Goal: Find specific page/section: Find specific page/section

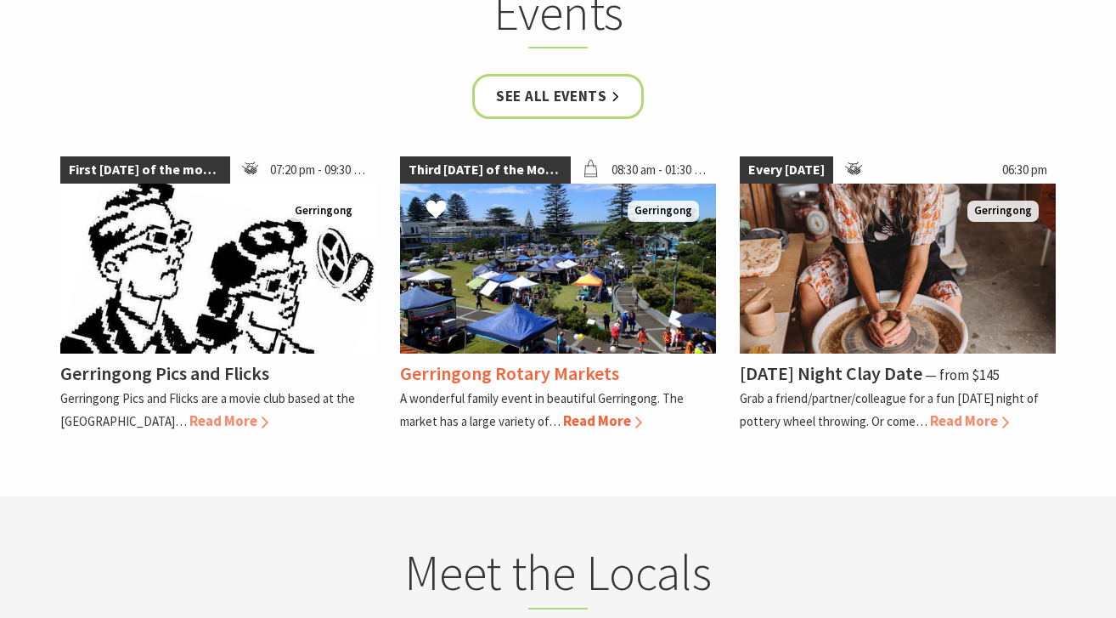
scroll to position [3460, 0]
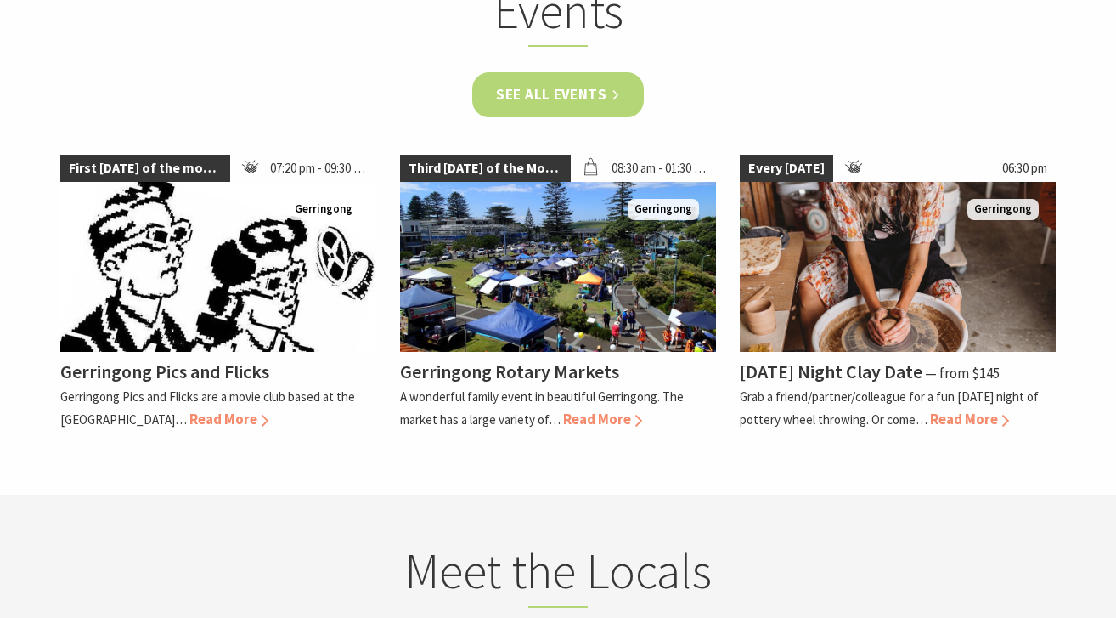
click at [622, 72] on link "See all Events" at bounding box center [558, 94] width 172 height 45
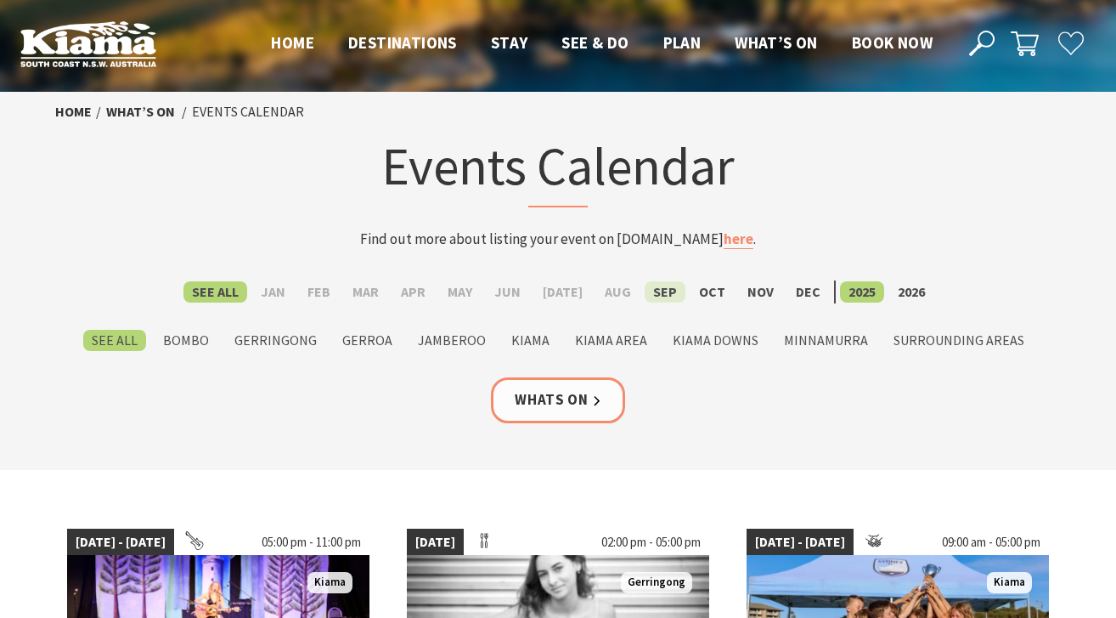
click at [659, 288] on label "Sep" at bounding box center [665, 291] width 41 height 21
click at [0, 0] on input "Sep" at bounding box center [0, 0] width 0 height 0
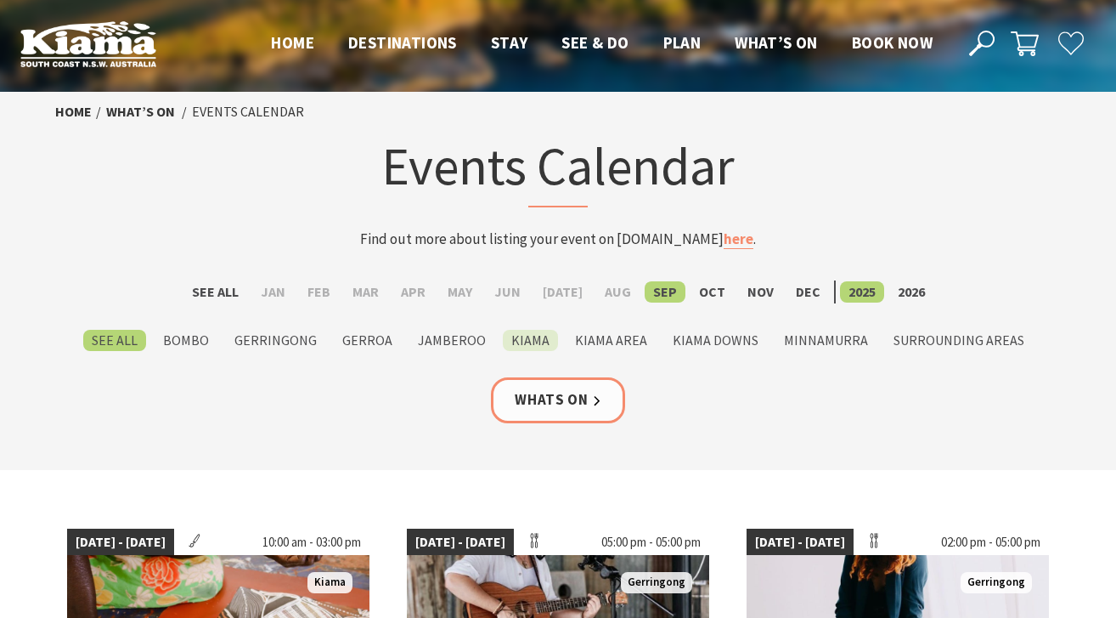
click at [537, 344] on label "Kiama" at bounding box center [530, 340] width 55 height 21
click at [0, 0] on input "Kiama" at bounding box center [0, 0] width 0 height 0
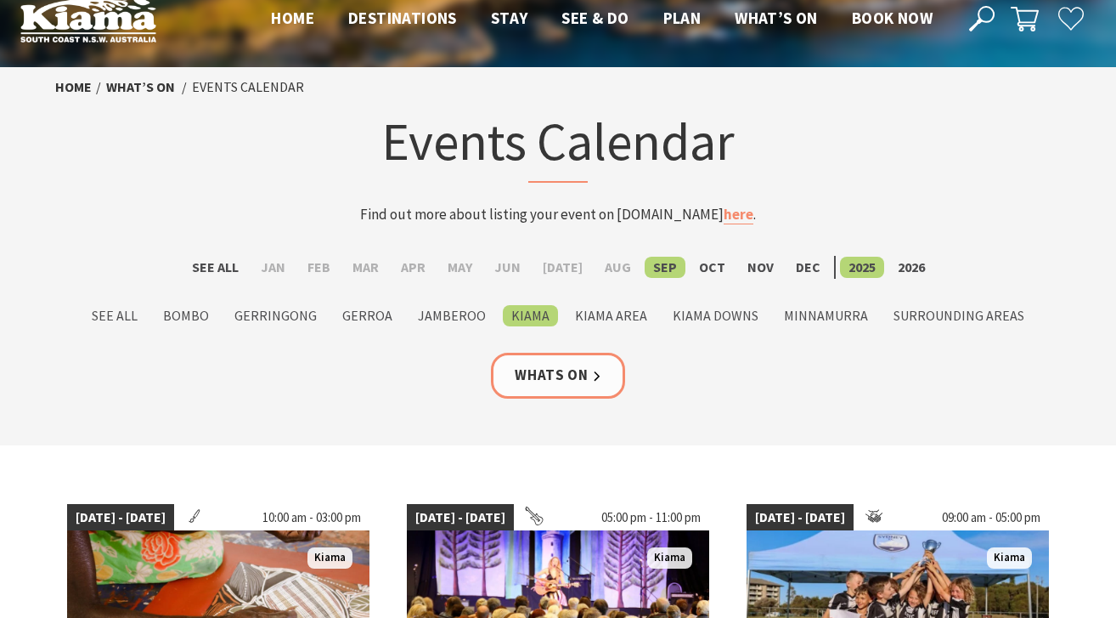
scroll to position [27, 0]
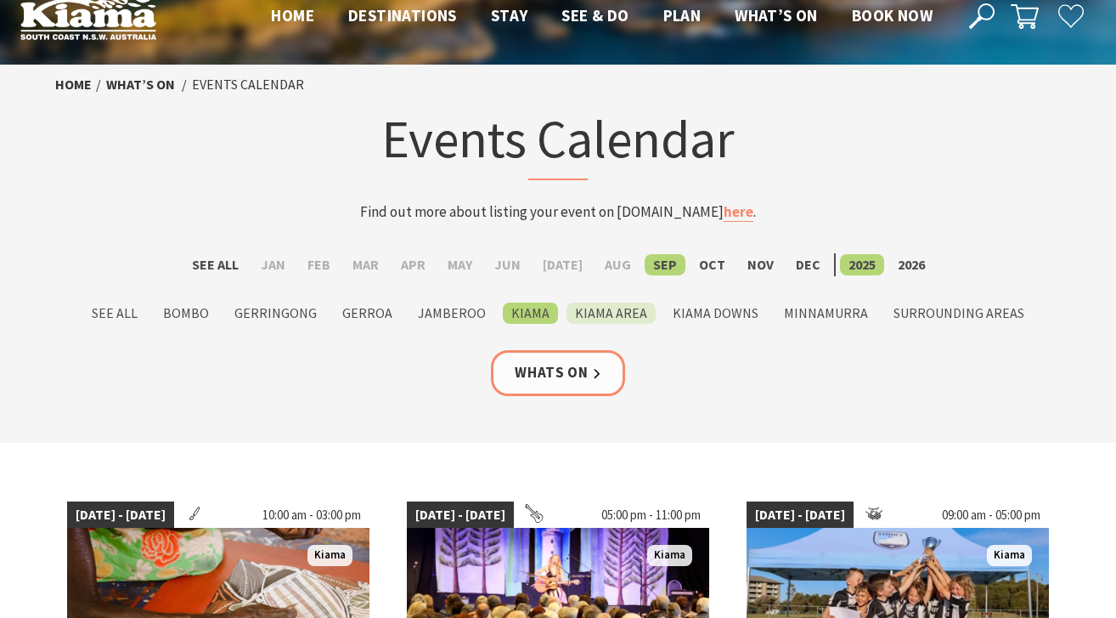
click at [608, 315] on label "Kiama Area" at bounding box center [611, 312] width 89 height 21
click at [0, 0] on input "Kiama Area" at bounding box center [0, 0] width 0 height 0
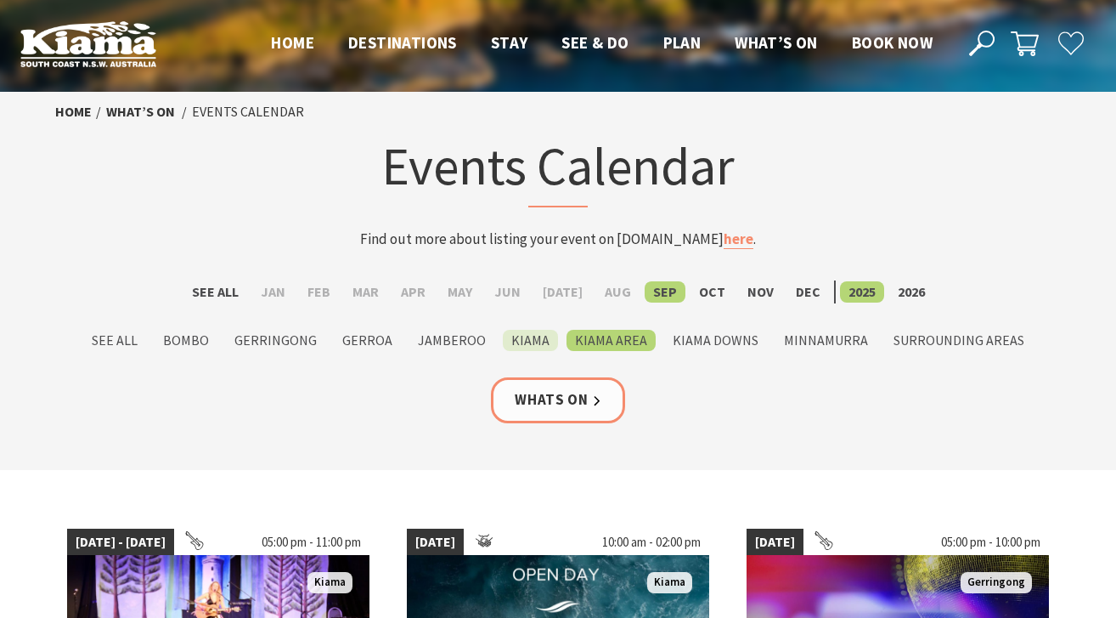
click at [534, 339] on label "Kiama" at bounding box center [530, 340] width 55 height 21
click at [0, 0] on input "Kiama" at bounding box center [0, 0] width 0 height 0
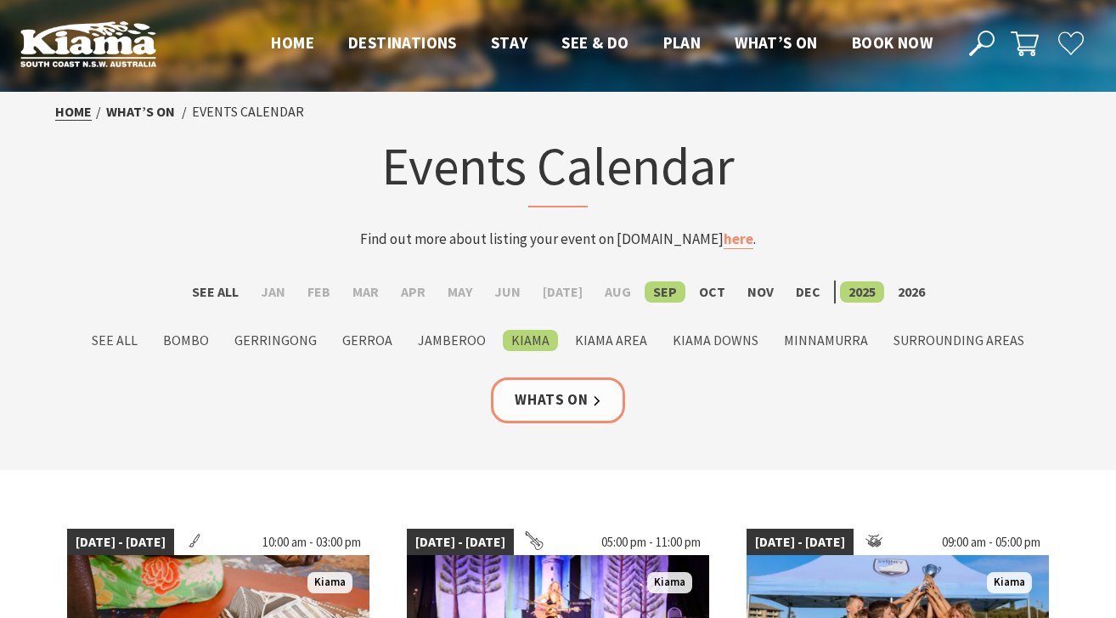
click at [81, 111] on link "Home" at bounding box center [73, 112] width 37 height 18
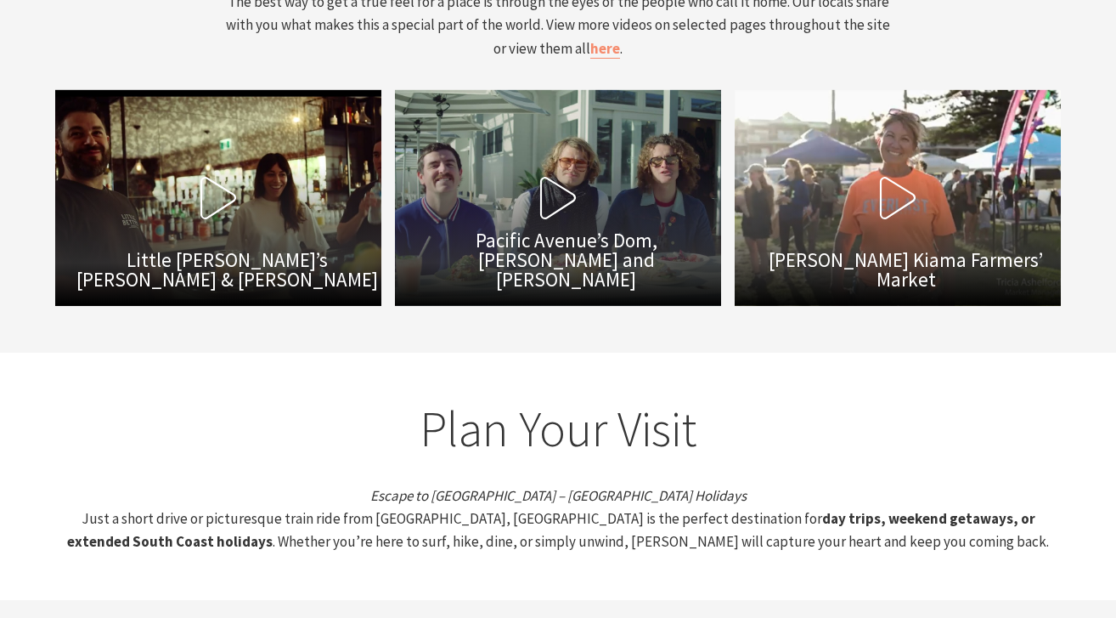
scroll to position [5597, 0]
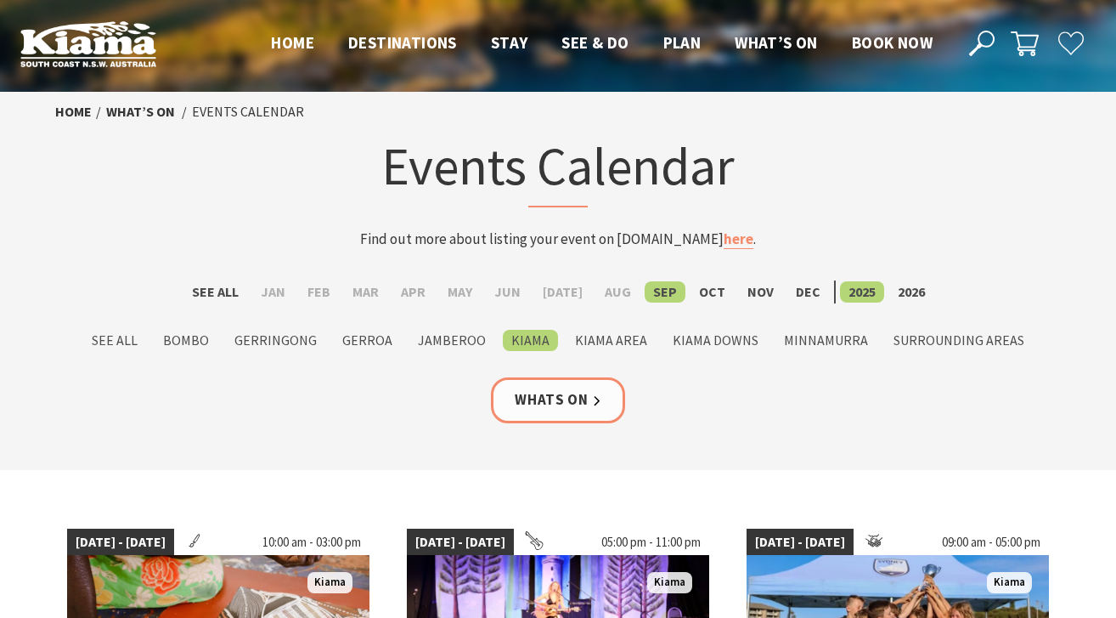
scroll to position [27, 0]
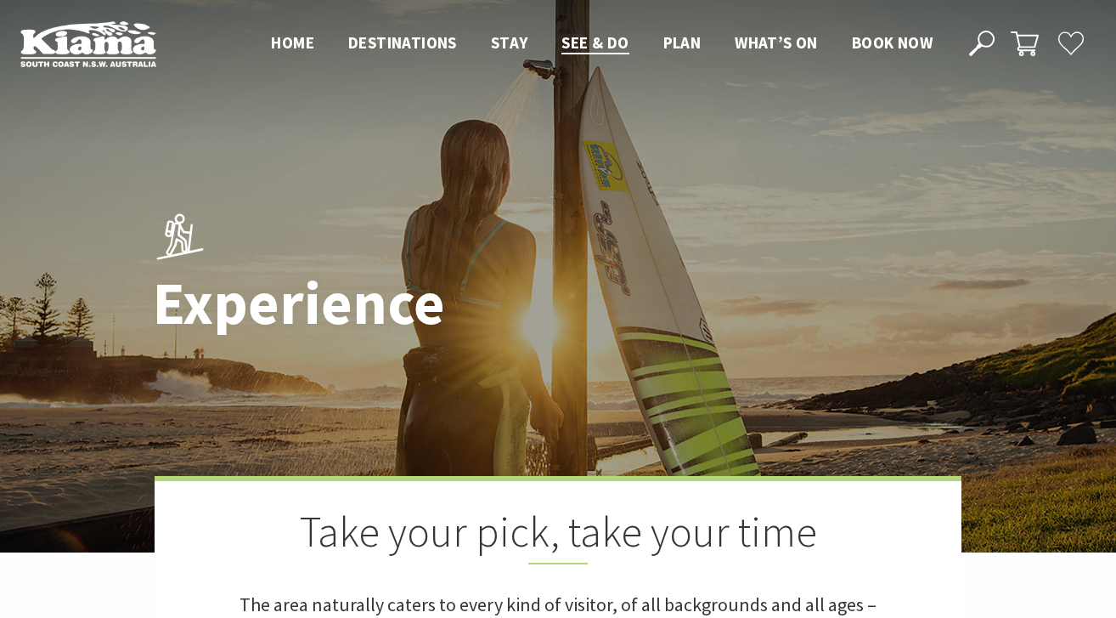
scroll to position [3460, 0]
